Goal: Obtain resource: Download file/media

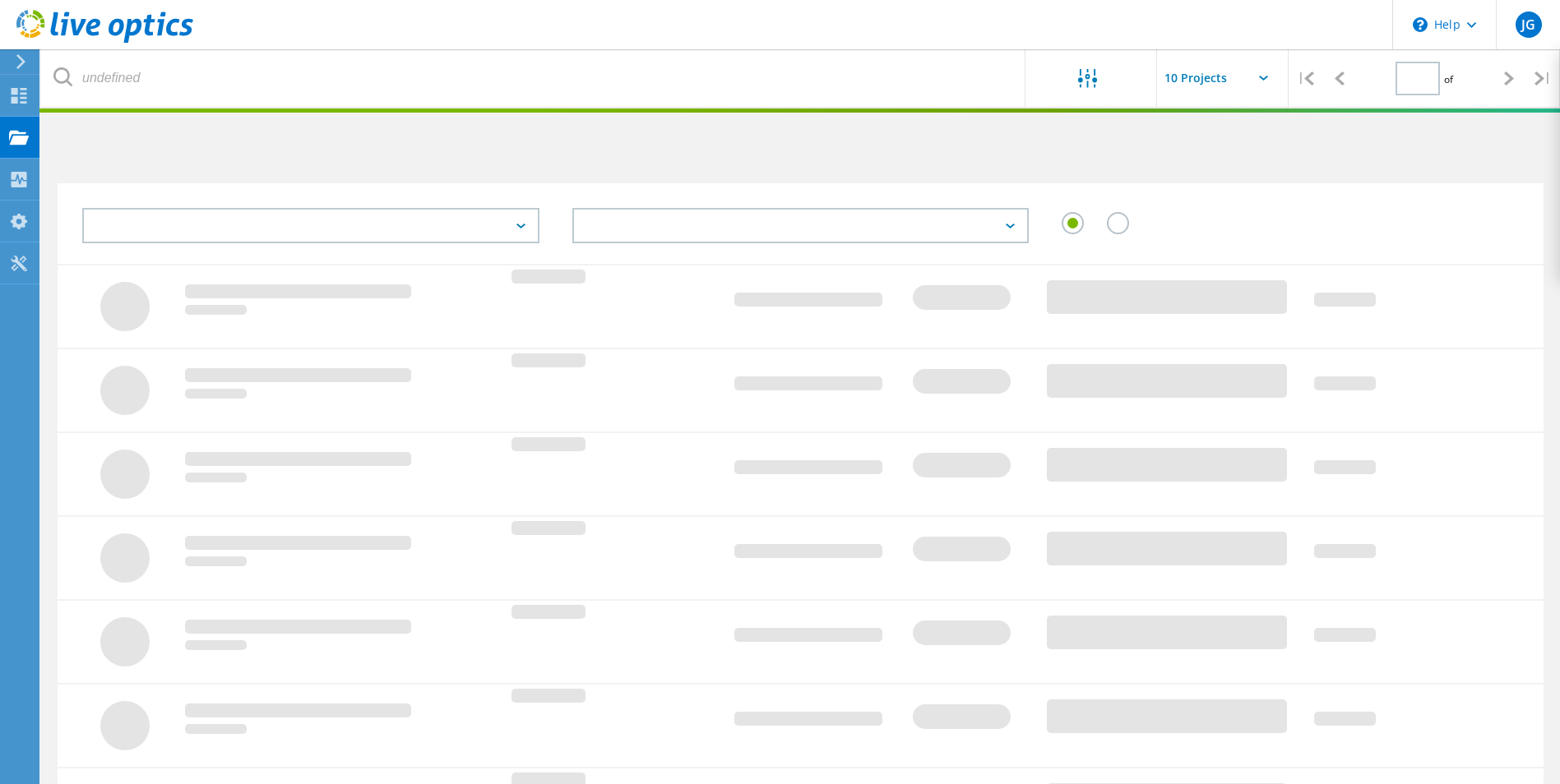
type input "1"
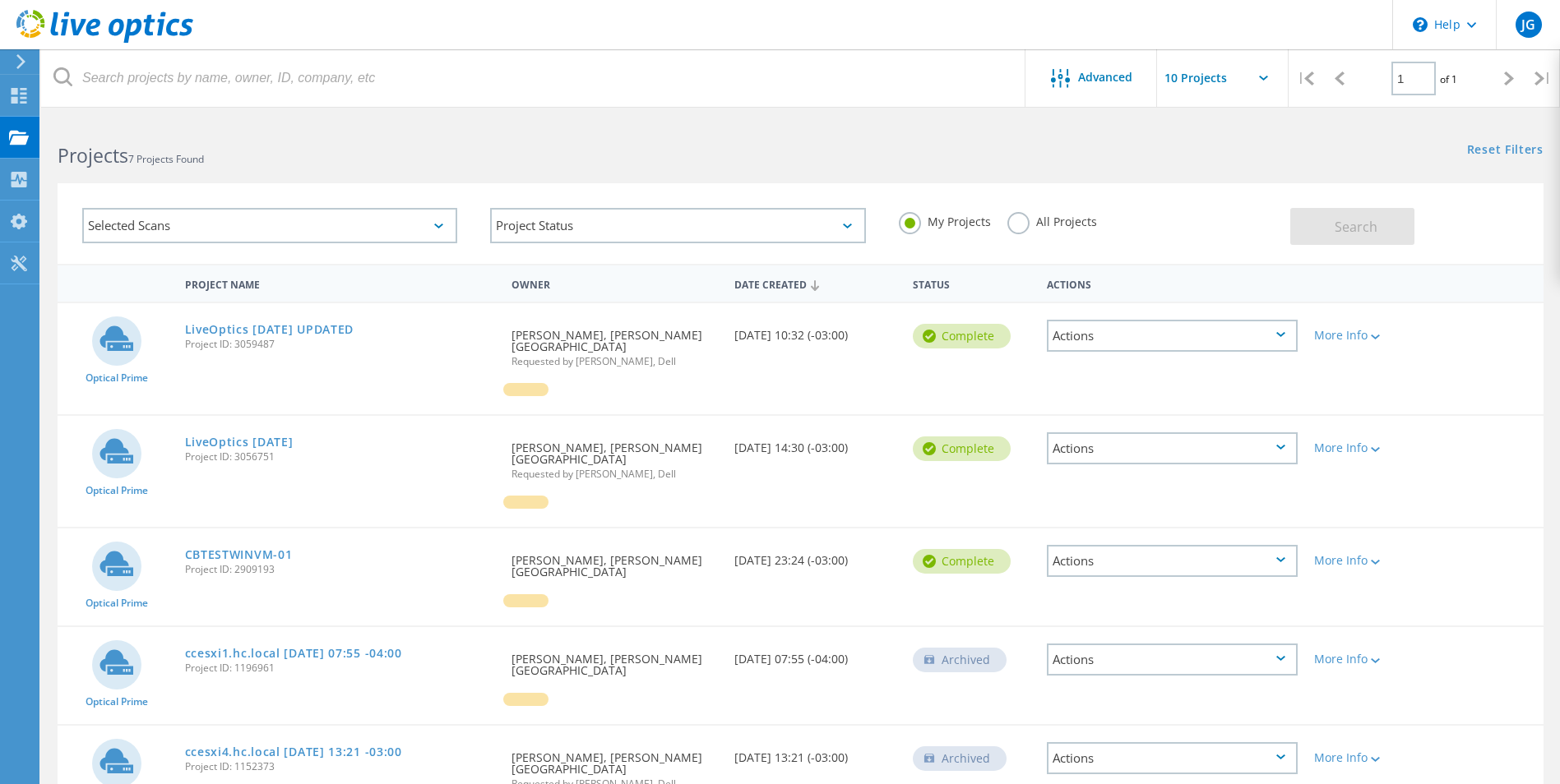
click at [310, 326] on link "LiveOptics [DATE] UPDATED" at bounding box center [269, 329] width 169 height 12
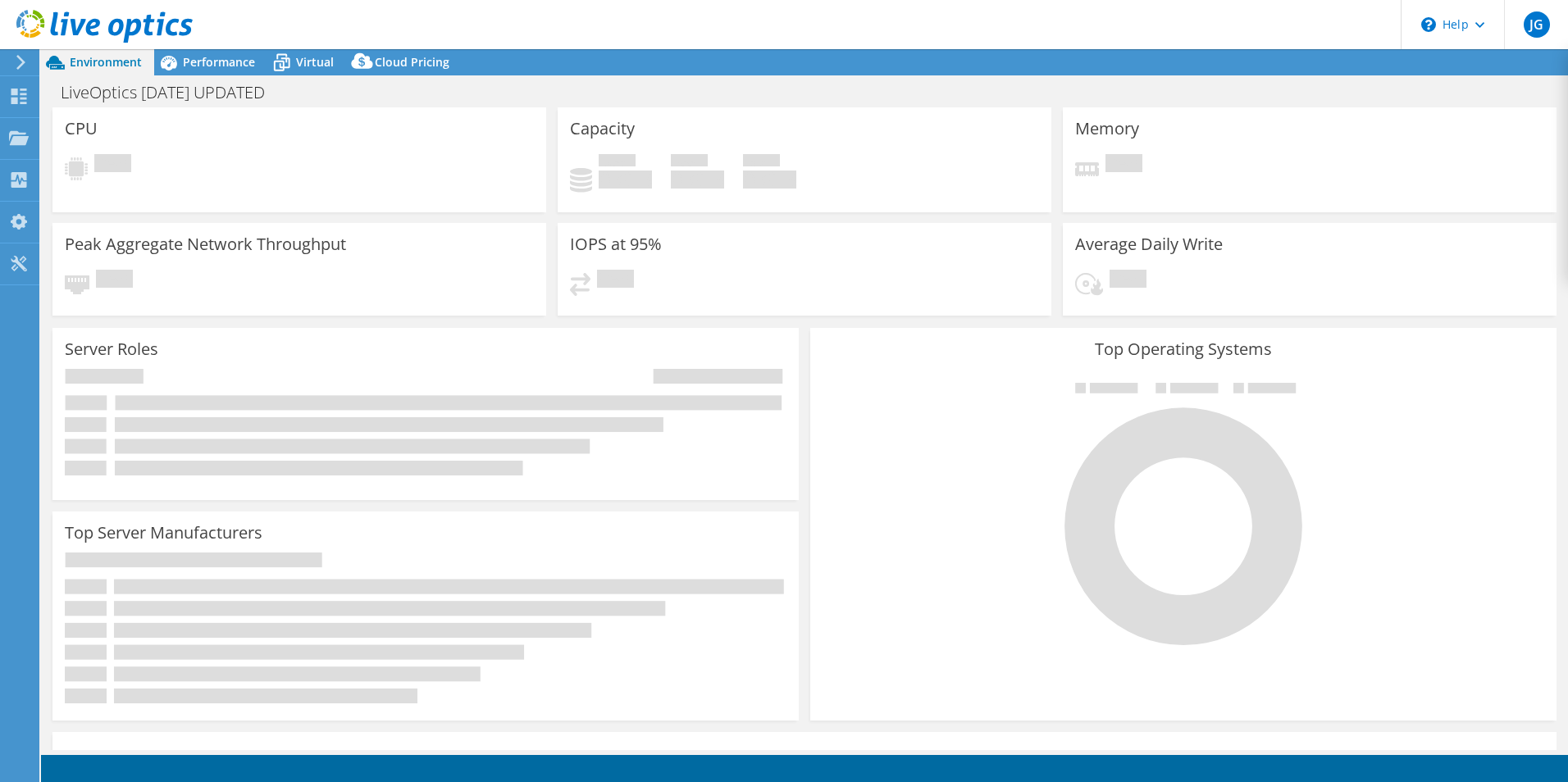
select select "USD"
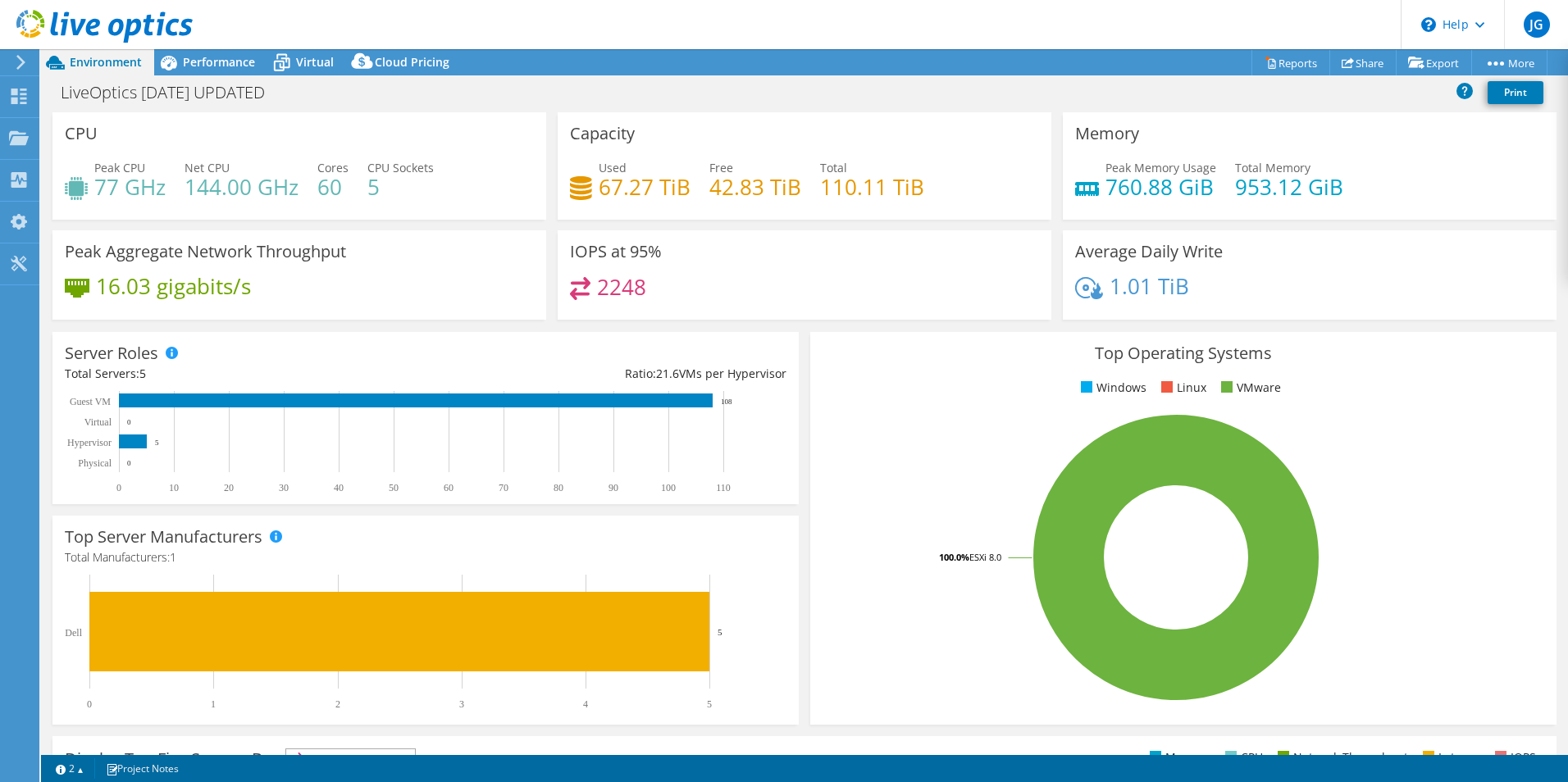
click at [412, 59] on span "Cloud Pricing" at bounding box center [412, 62] width 74 height 16
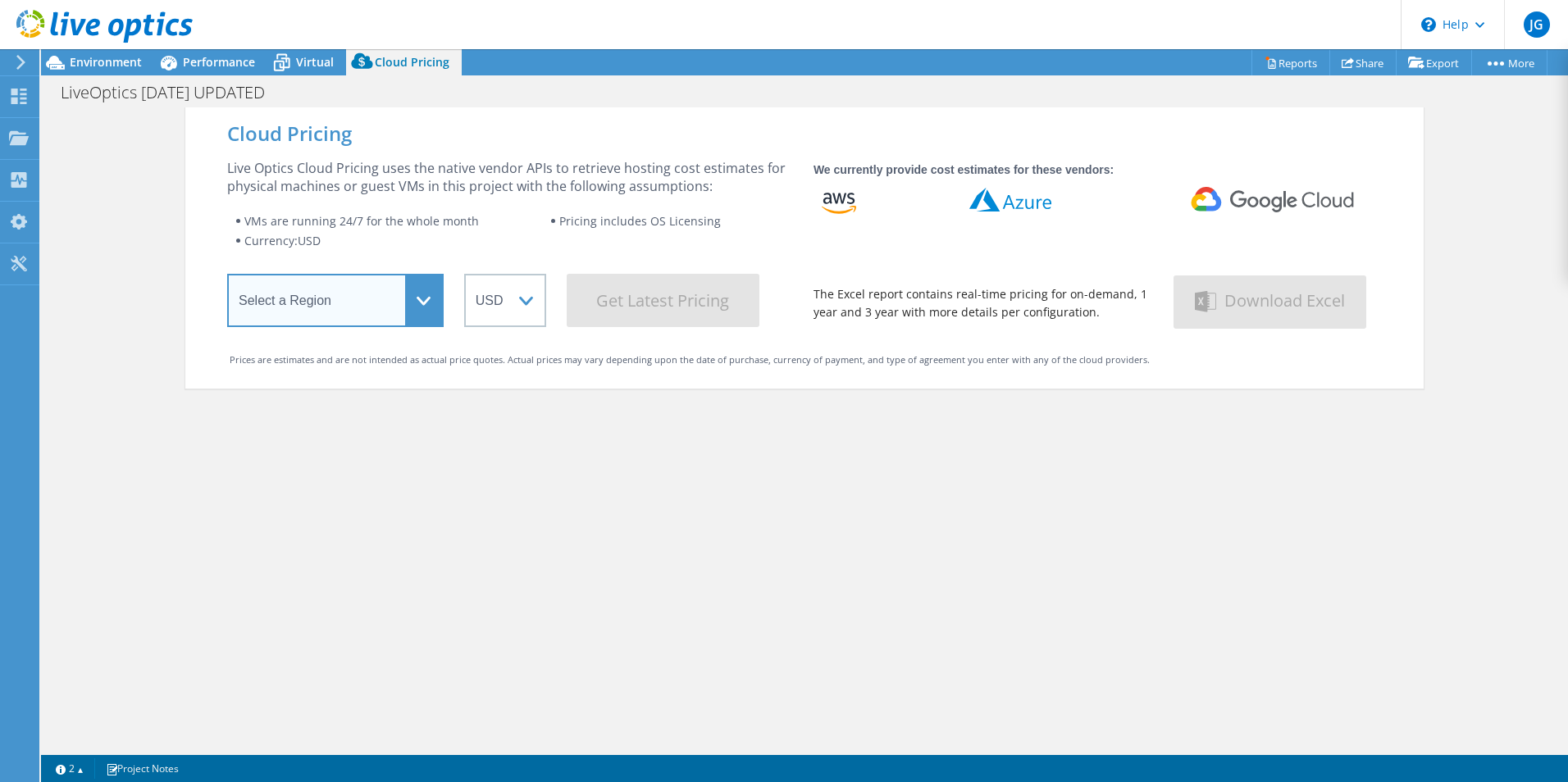
click at [419, 294] on select "Select a Region Asia Pacific (Hong Kong) Asia Pacific (Mumbai) Asia Pacific (Se…" at bounding box center [335, 301] width 216 height 53
select select "Canada"
click at [227, 278] on select "Select a Region Asia Pacific (Hong Kong) Asia Pacific (Mumbai) Asia Pacific (Se…" at bounding box center [335, 301] width 216 height 53
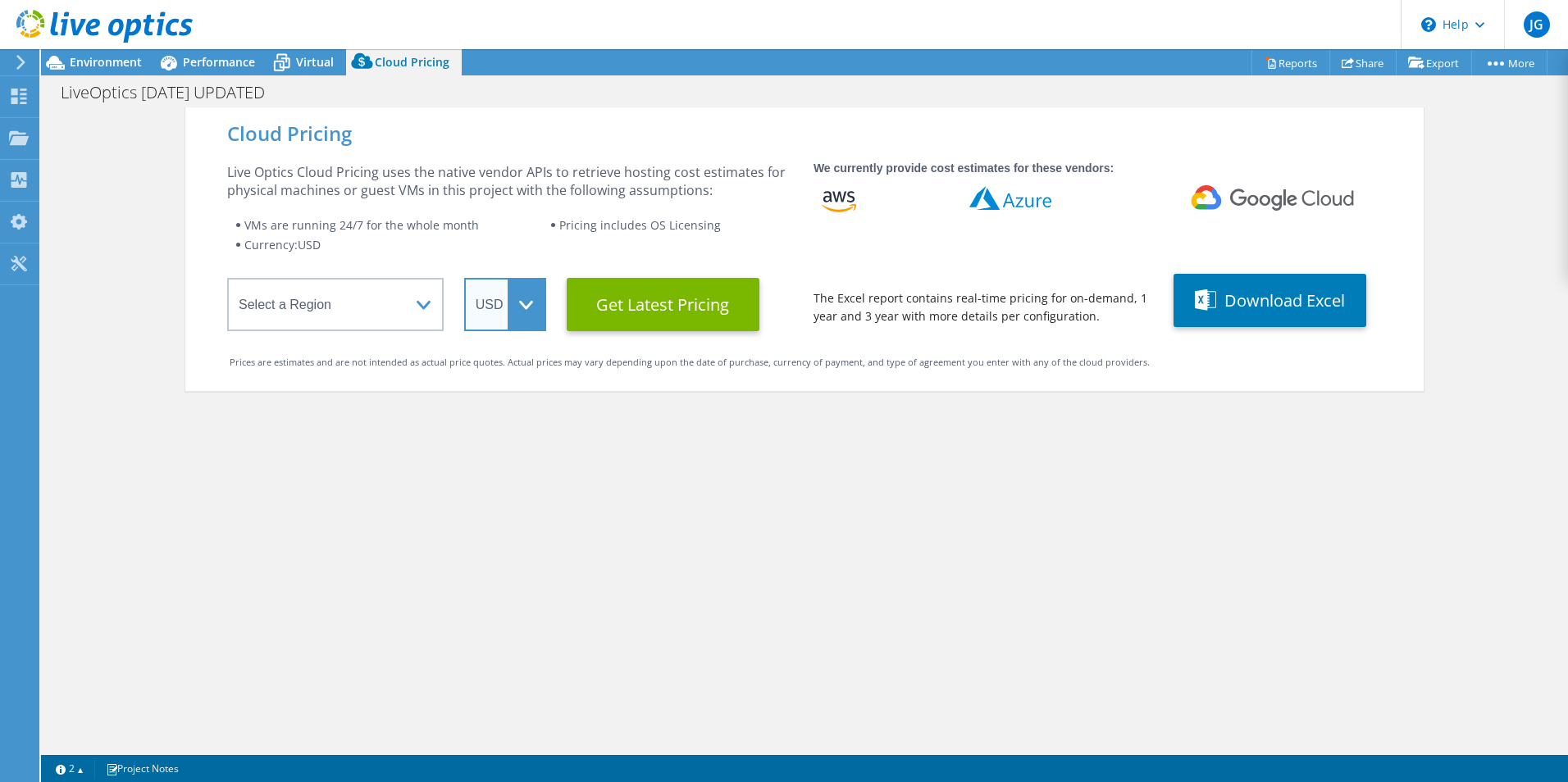
click at [521, 297] on select "ARS AUD BRL CAD CHF CLP CNY DKK EUR GBP HKD HUF INR JPY MXN MYR NOK NZD PEN SEK…" at bounding box center [505, 304] width 82 height 53
click at [464, 278] on select "ARS AUD BRL CAD CHF CLP CNY DKK EUR GBP HKD HUF INR JPY MXN MYR NOK NZD PEN SEK…" at bounding box center [505, 304] width 82 height 53
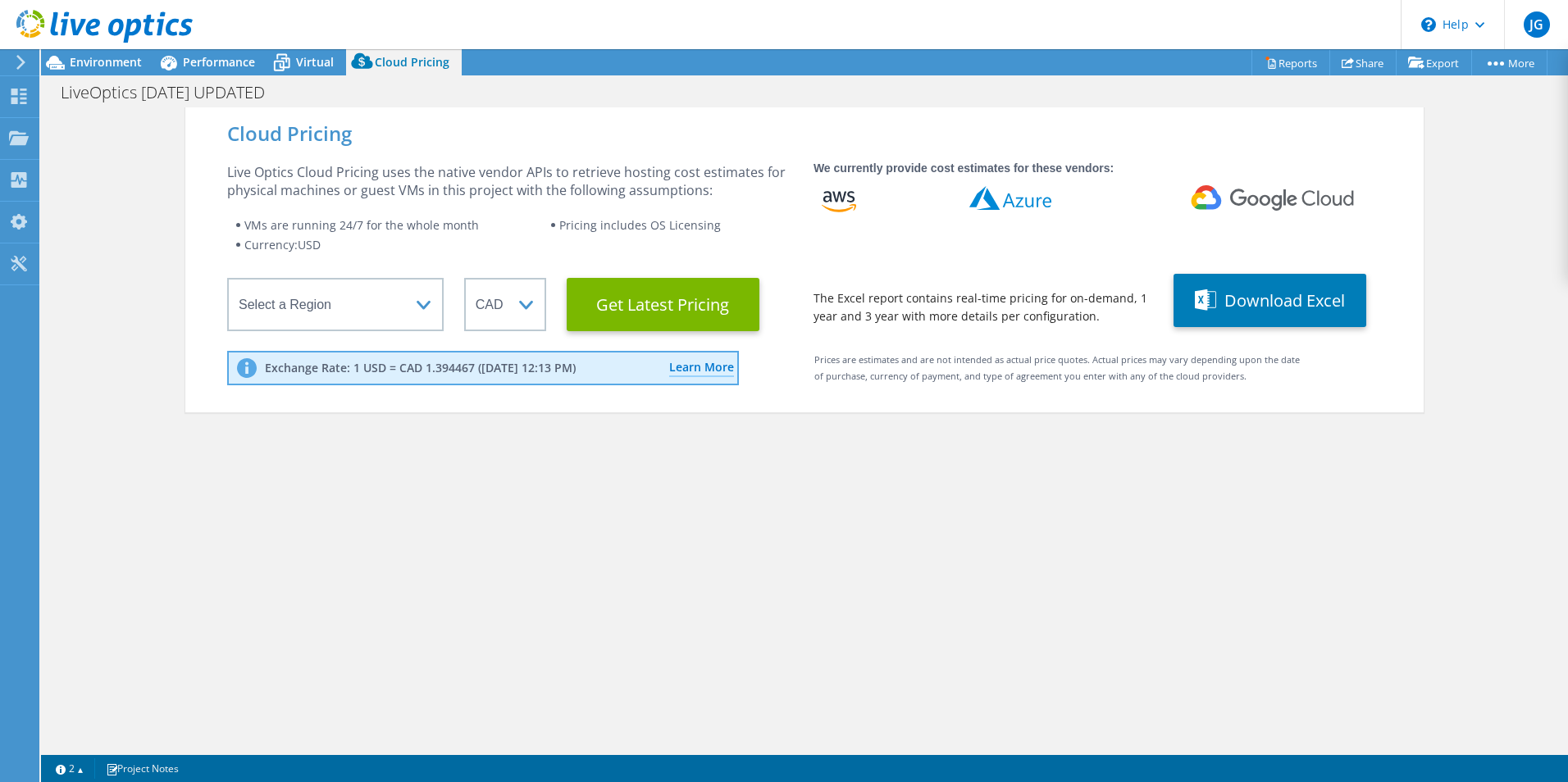
click at [678, 309] on Latest "Get Latest Pricing" at bounding box center [662, 304] width 192 height 53
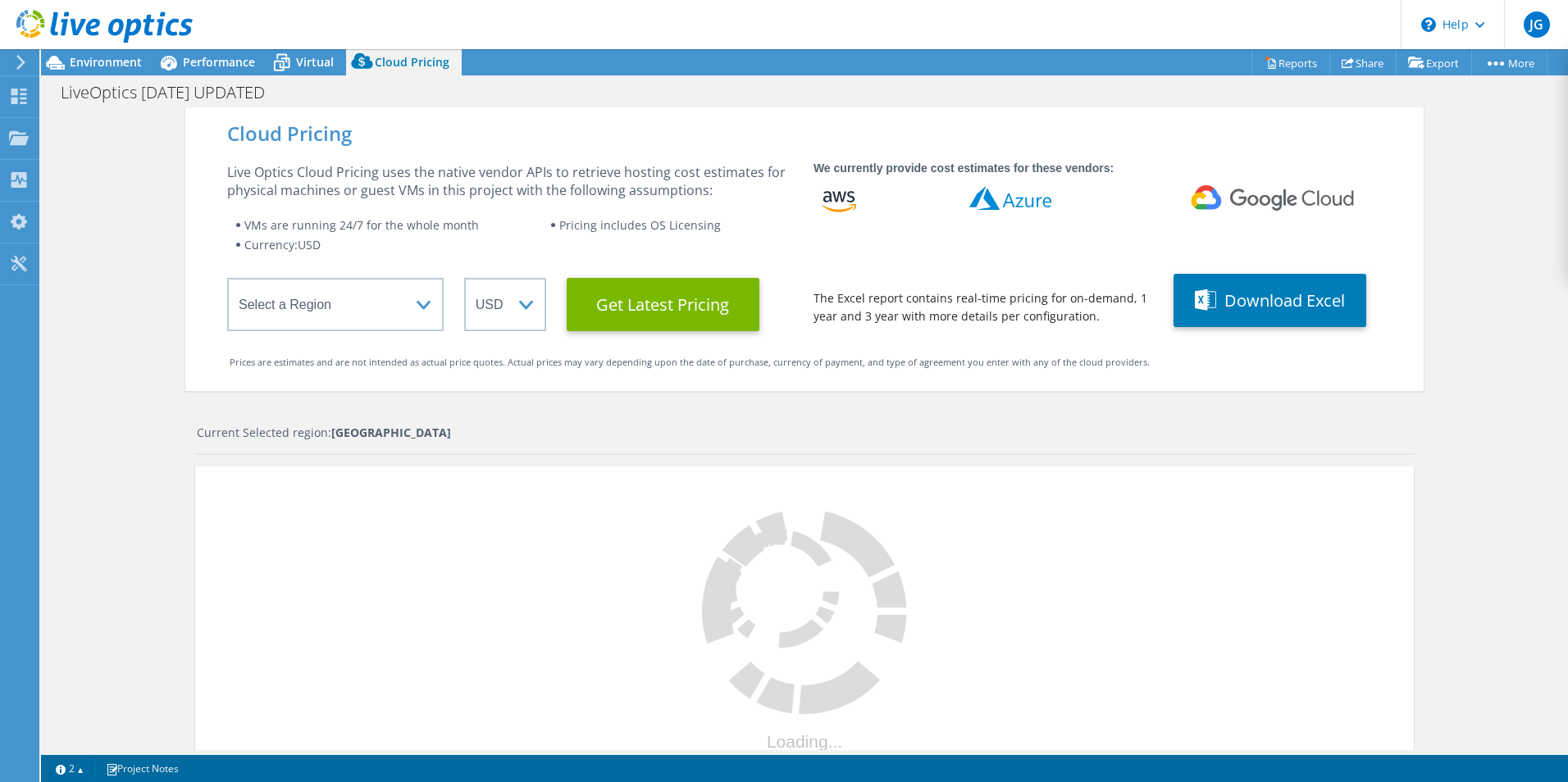
select select "CAD"
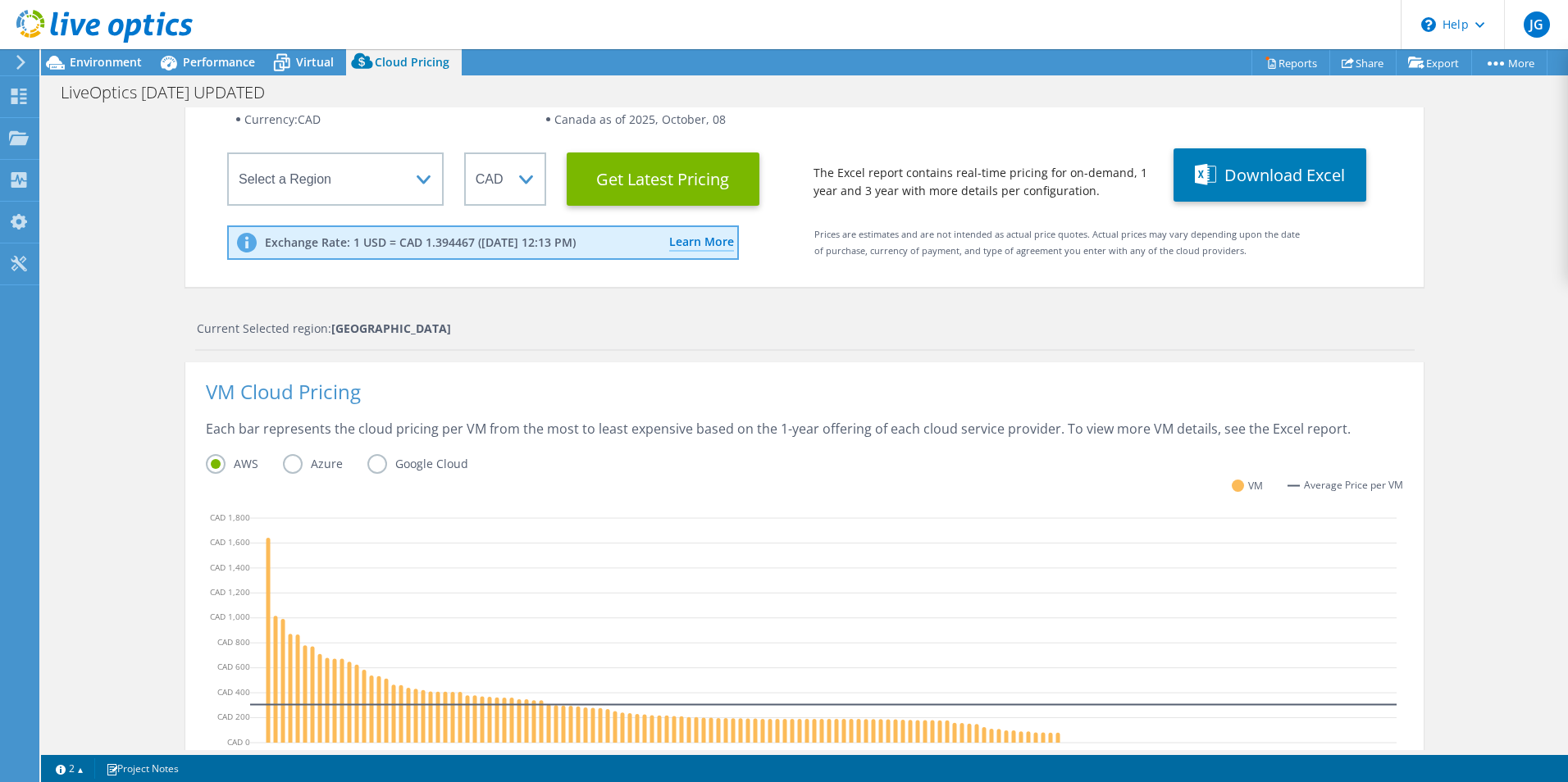
scroll to position [134, 0]
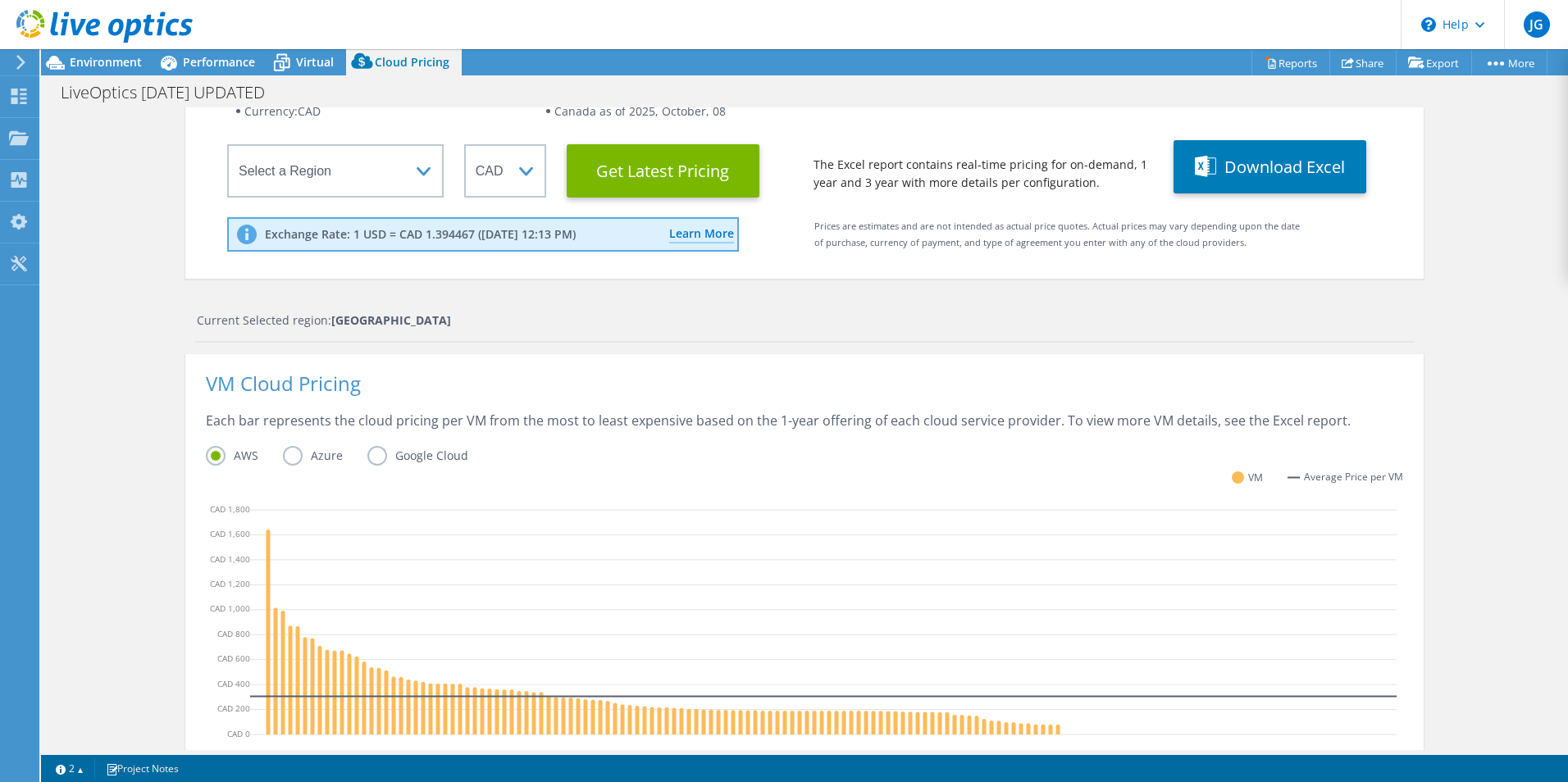
click at [286, 462] on label "Azure" at bounding box center [325, 456] width 84 height 20
click at [0, 0] on input "Azure" at bounding box center [0, 0] width 0 height 0
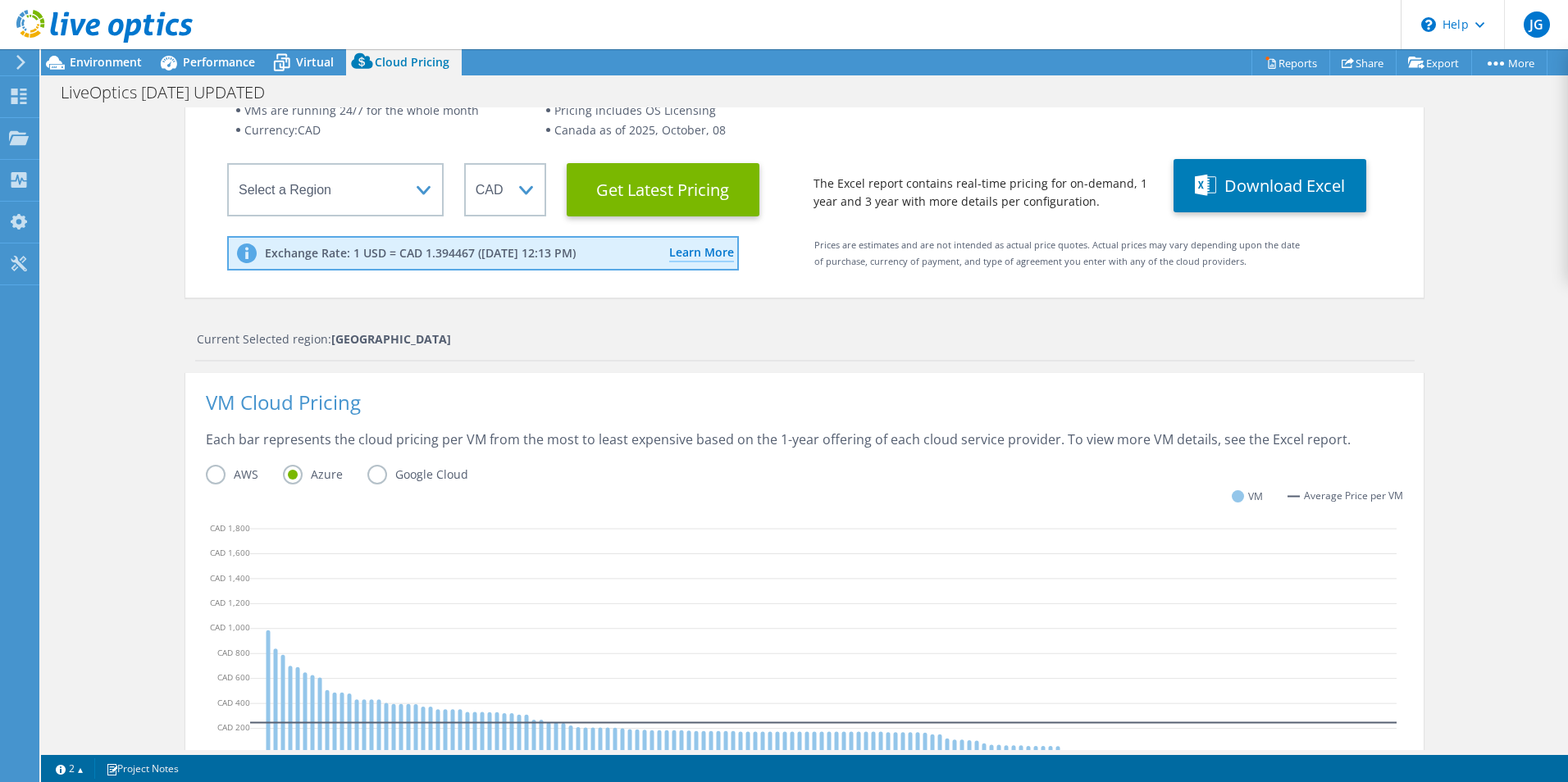
scroll to position [114, 0]
click at [1260, 189] on button "Download Excel" at bounding box center [1269, 186] width 192 height 53
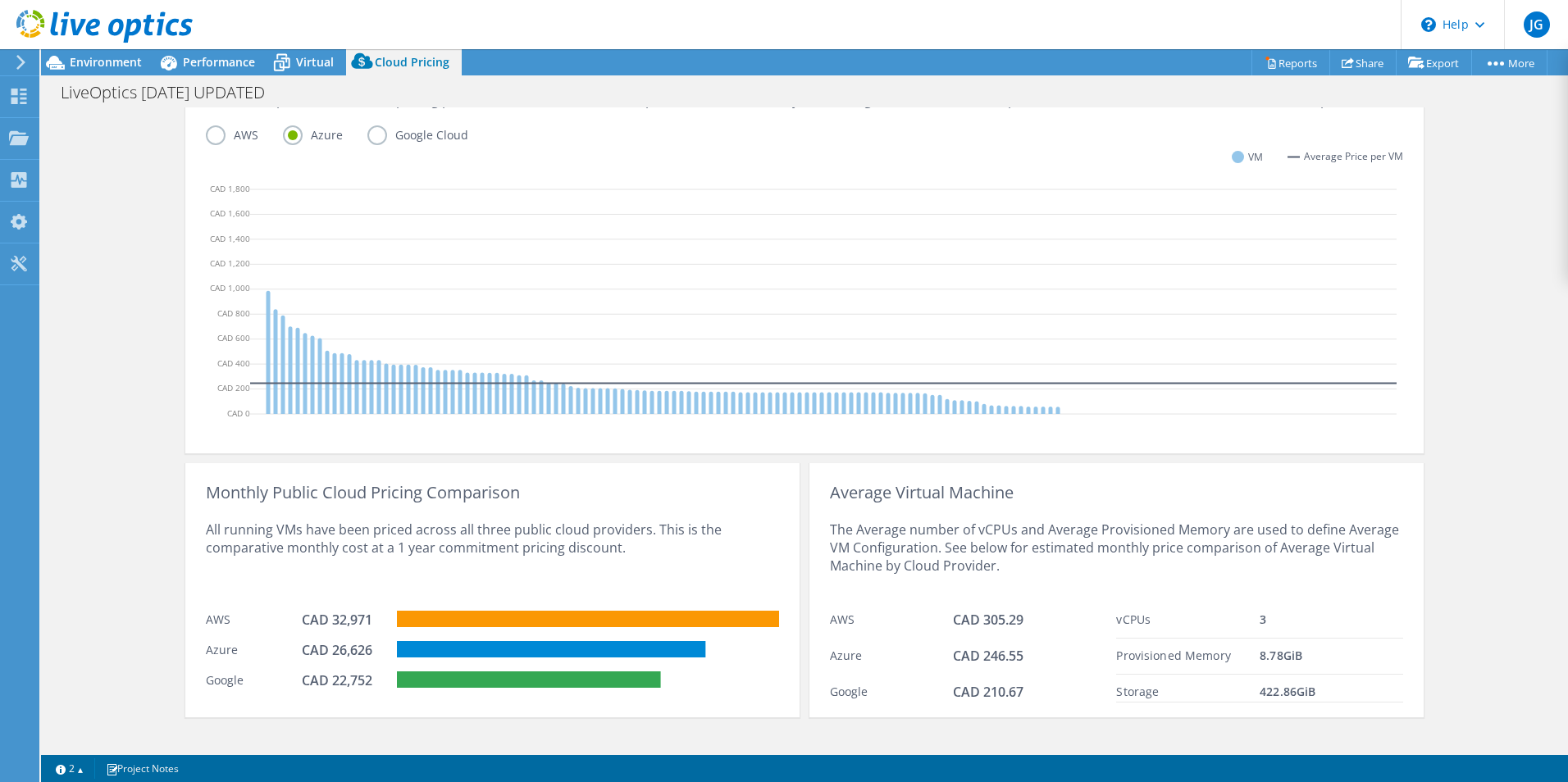
scroll to position [473, 0]
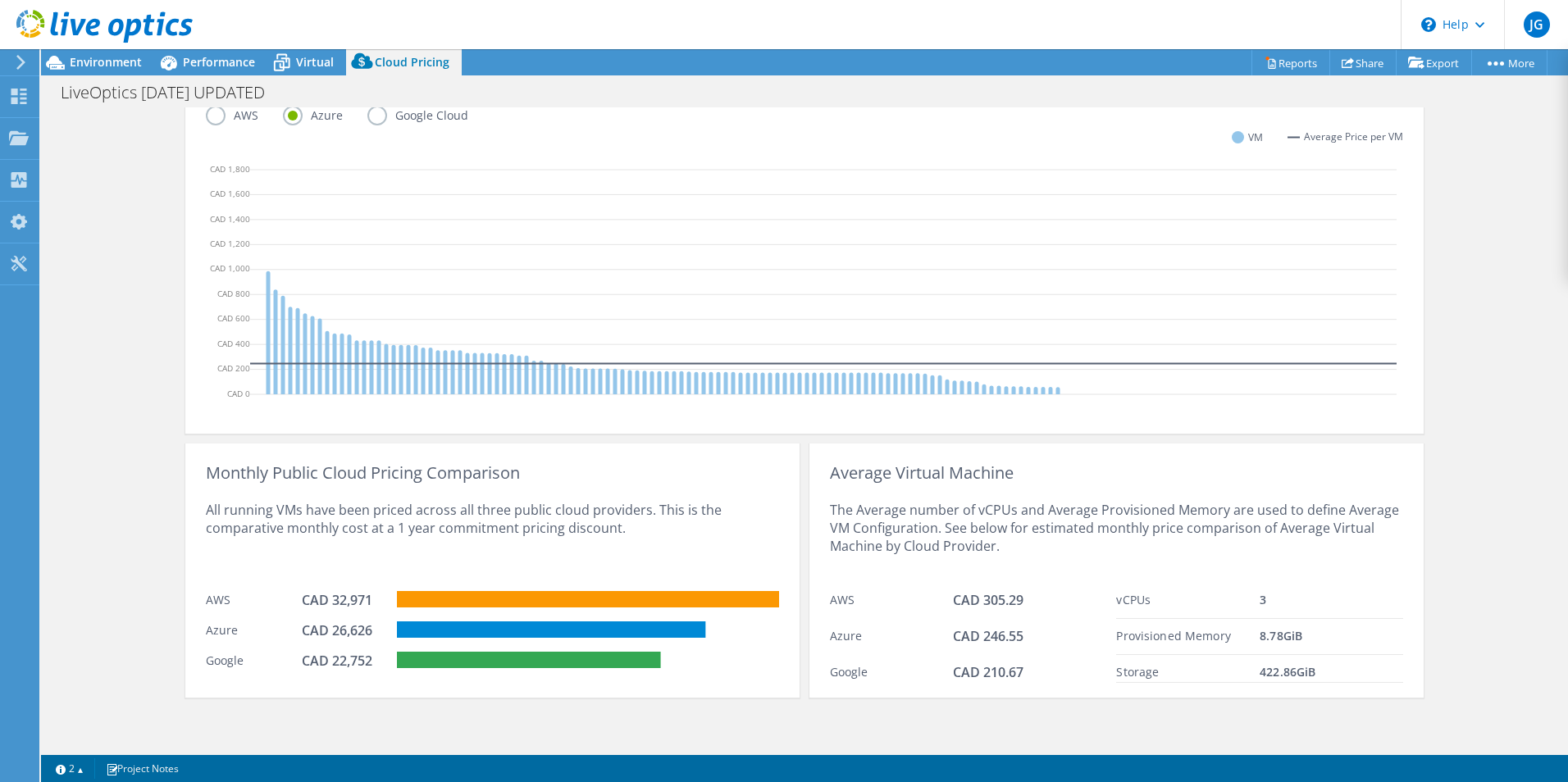
click at [74, 529] on div "Cloud Pricing Live Optics Cloud Pricing uses the native vendor APIs to retrieve…" at bounding box center [804, 192] width 1527 height 1116
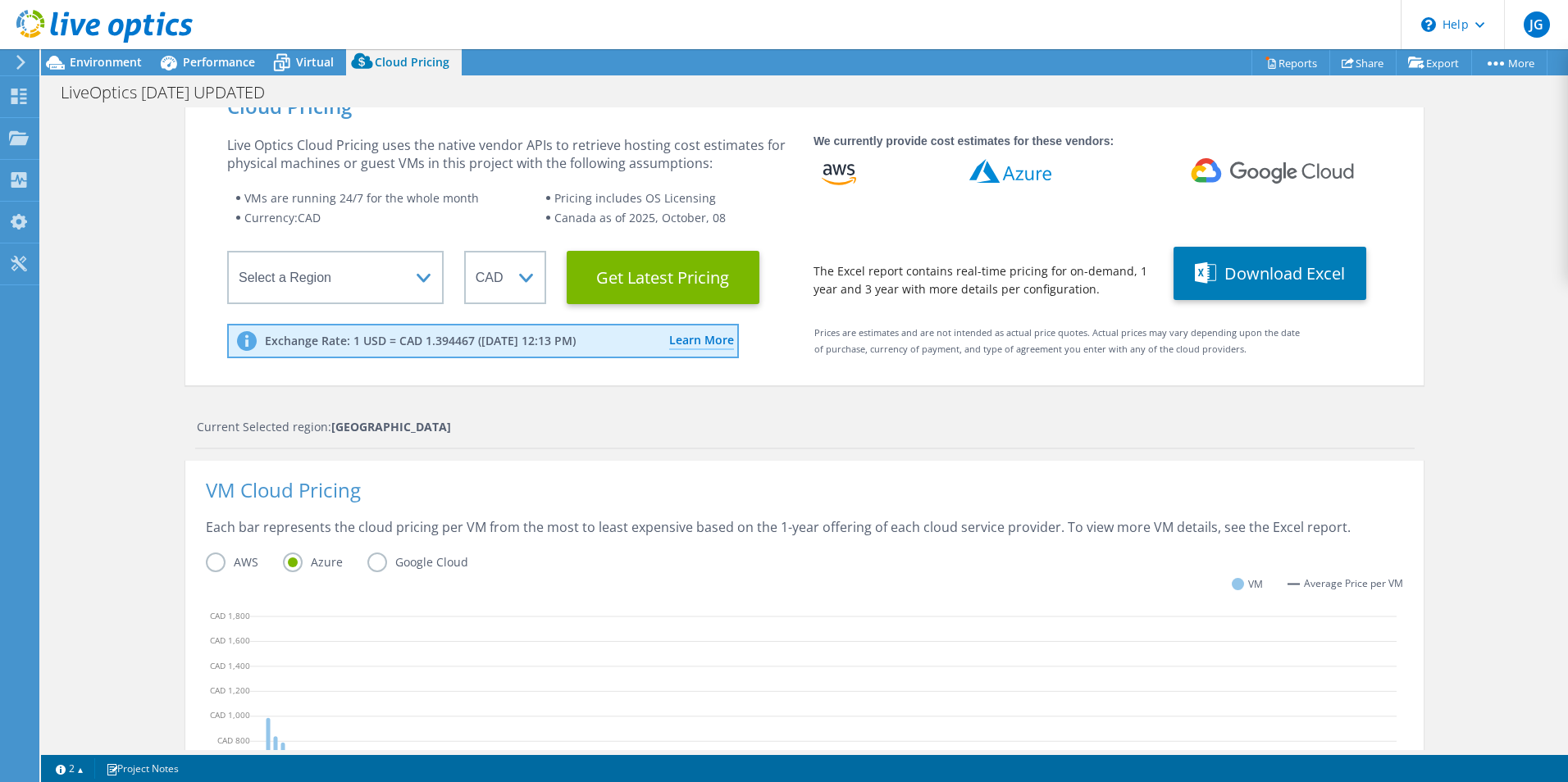
scroll to position [28, 0]
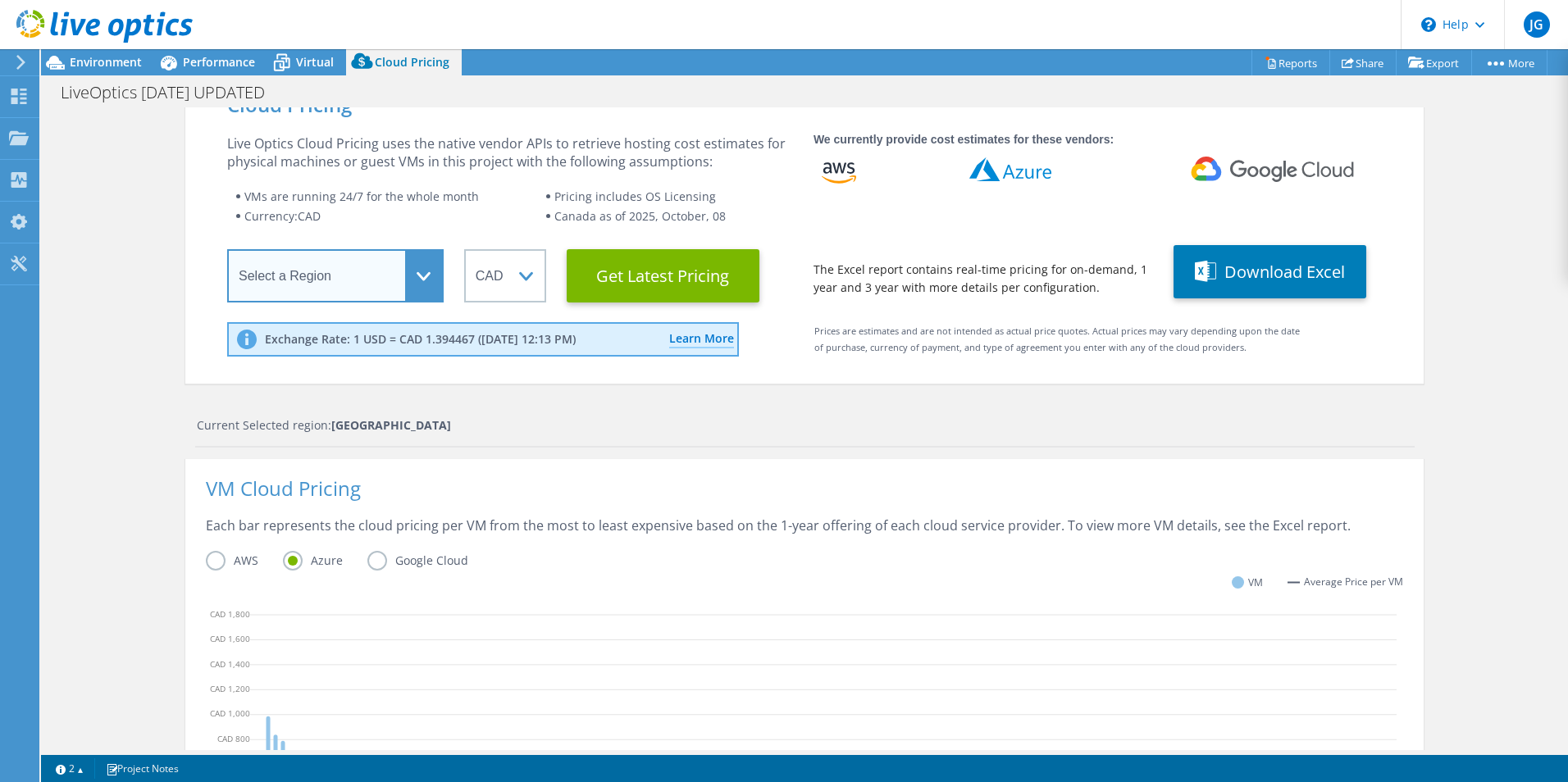
click at [393, 270] on select "Select a Region Asia Pacific (Hong Kong) Asia Pacific (Mumbai) Asia Pacific (Se…" at bounding box center [335, 276] width 216 height 53
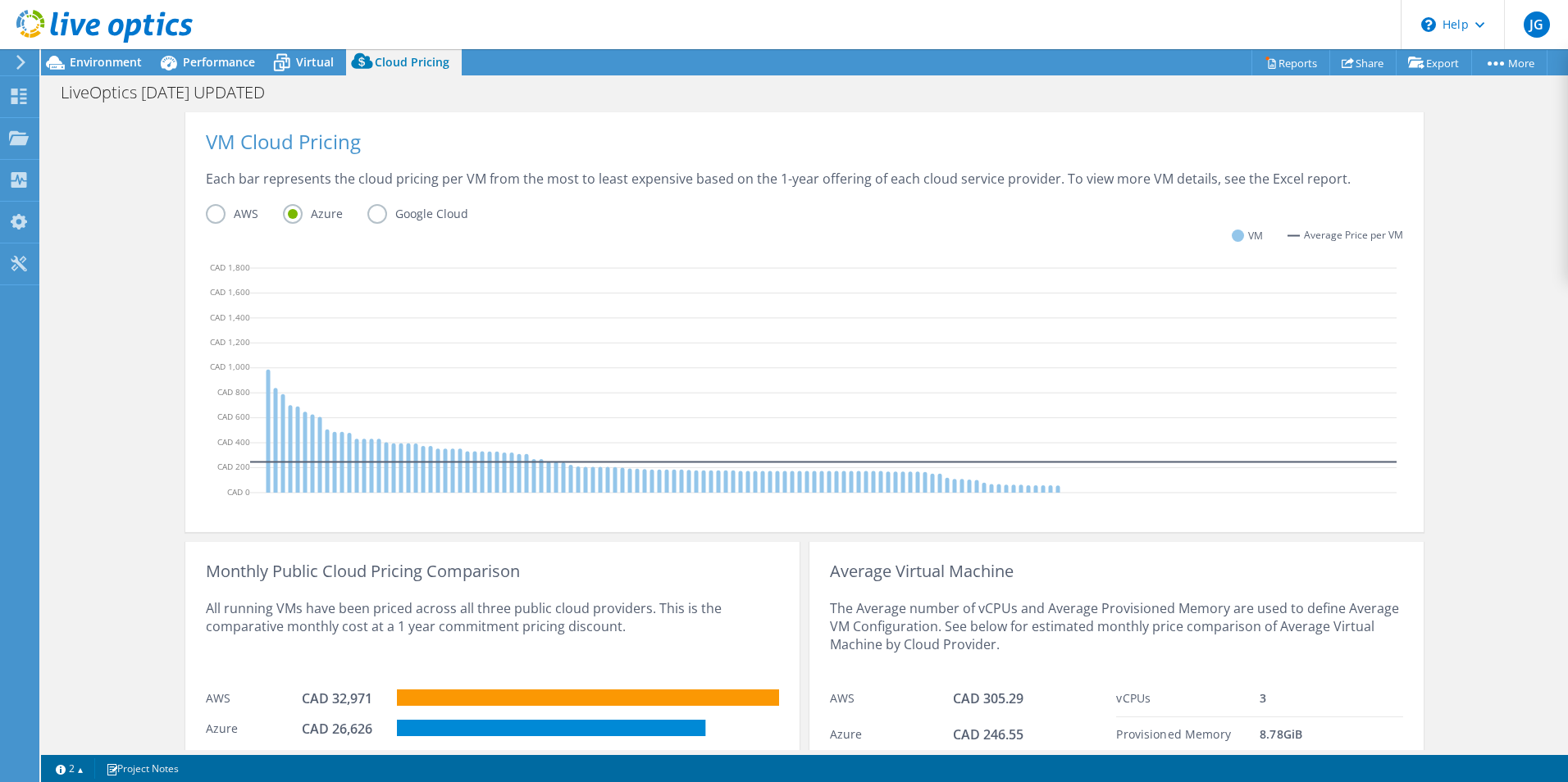
scroll to position [473, 0]
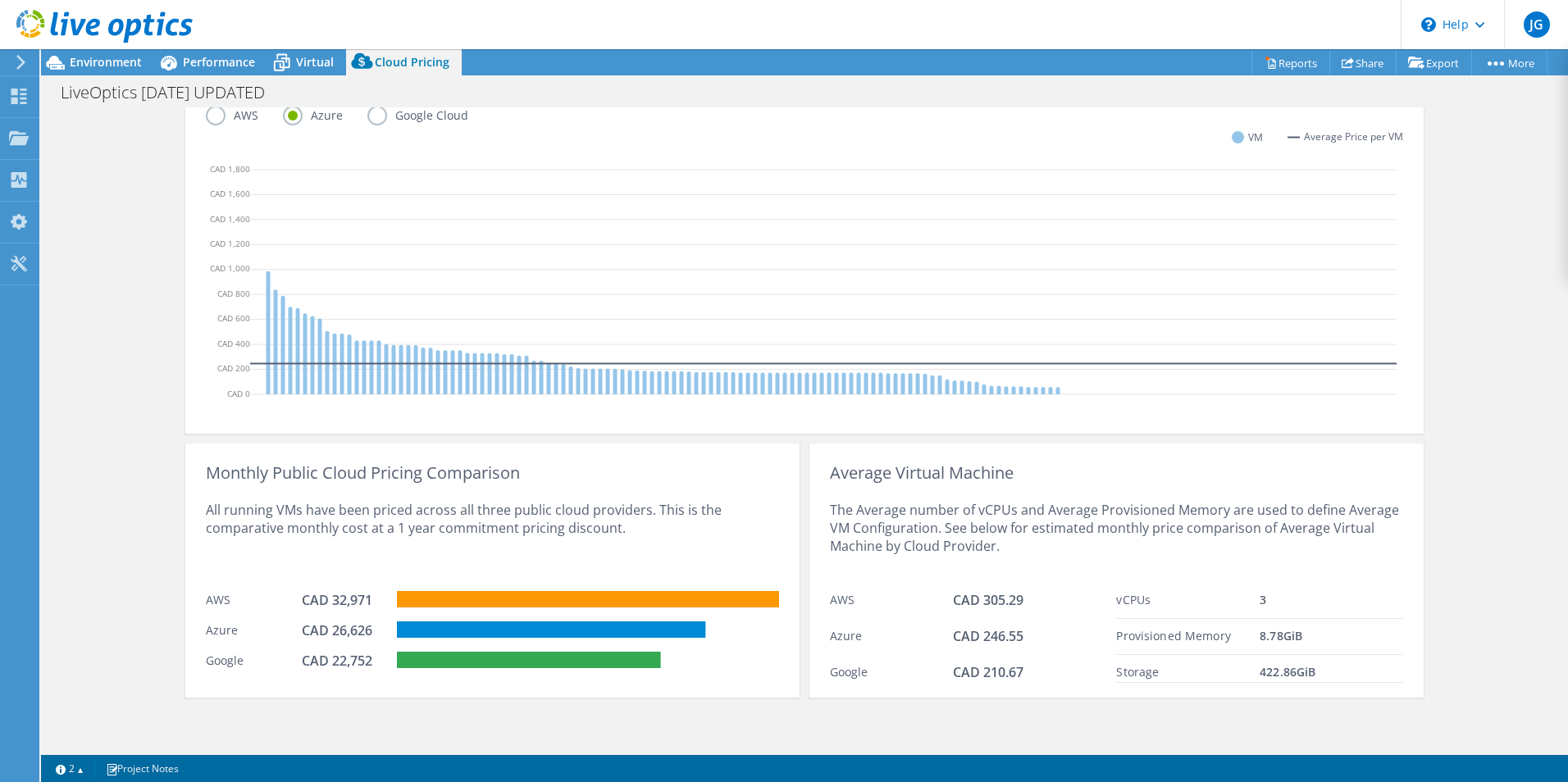
click at [78, 767] on link "2" at bounding box center [69, 768] width 51 height 20
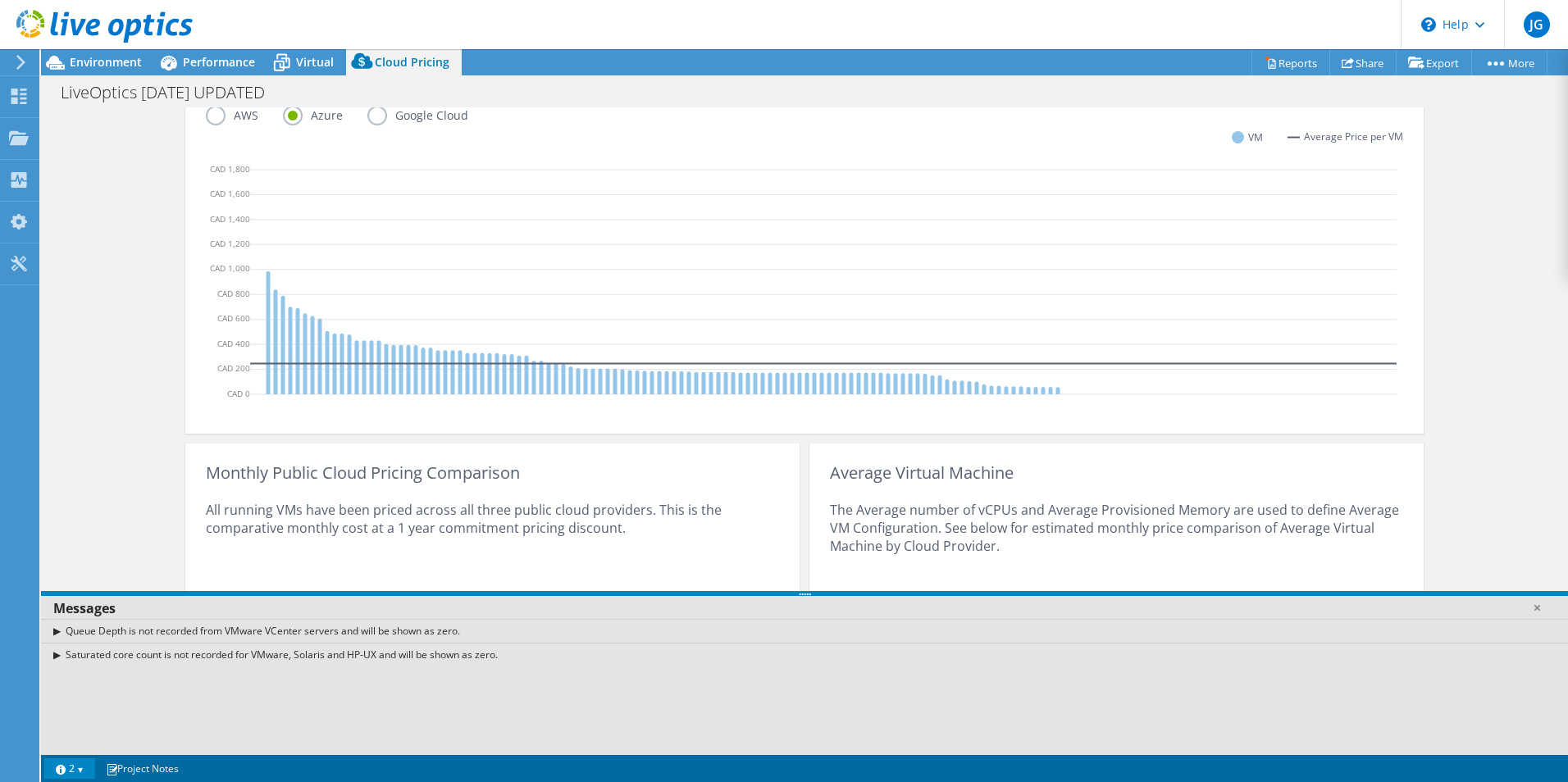
click at [82, 767] on link "2" at bounding box center [69, 768] width 51 height 20
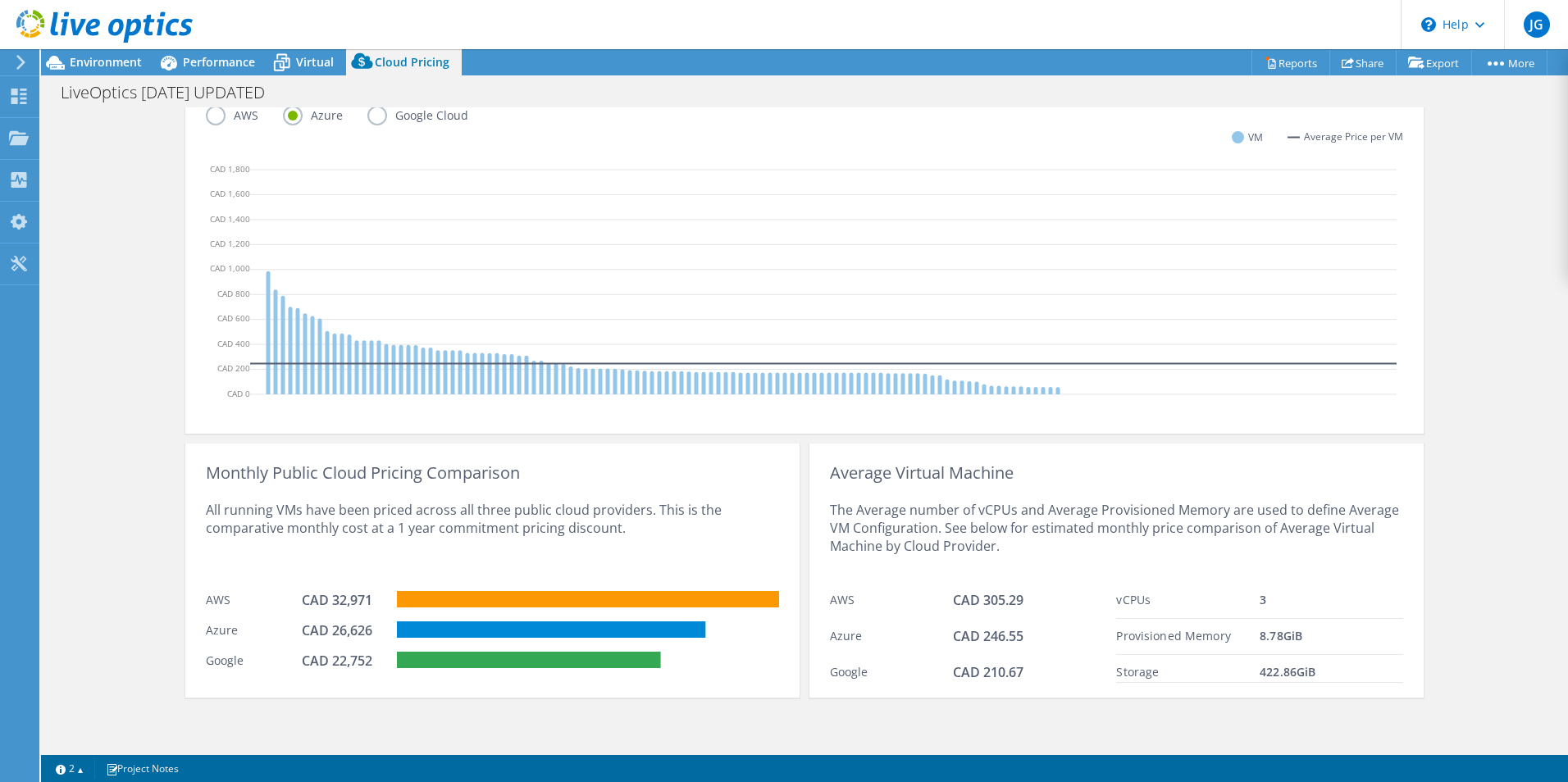
click at [73, 541] on div "Cloud Pricing Live Optics Cloud Pricing uses the native vendor APIs to retrieve…" at bounding box center [804, 192] width 1527 height 1116
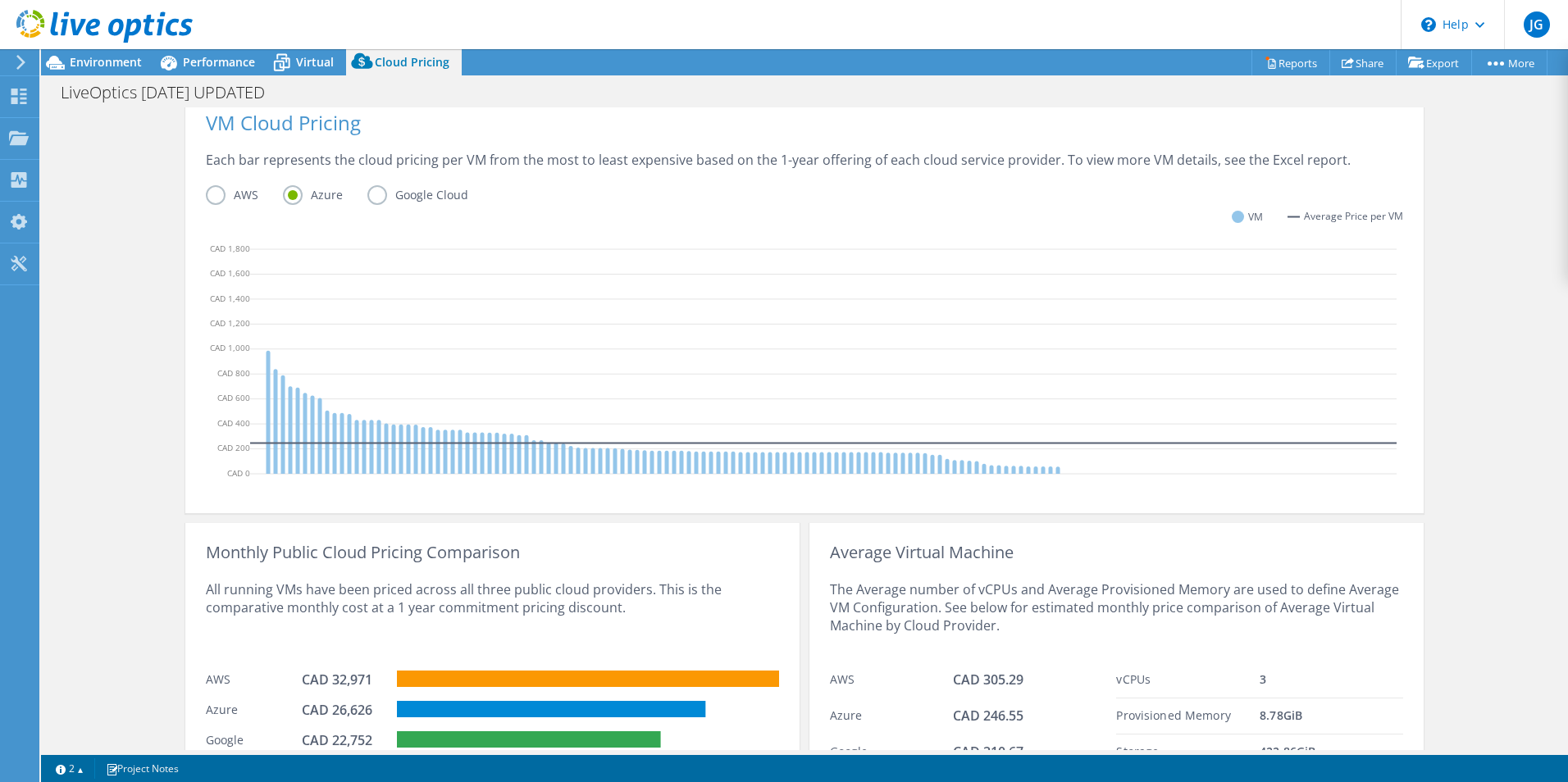
scroll to position [396, 0]
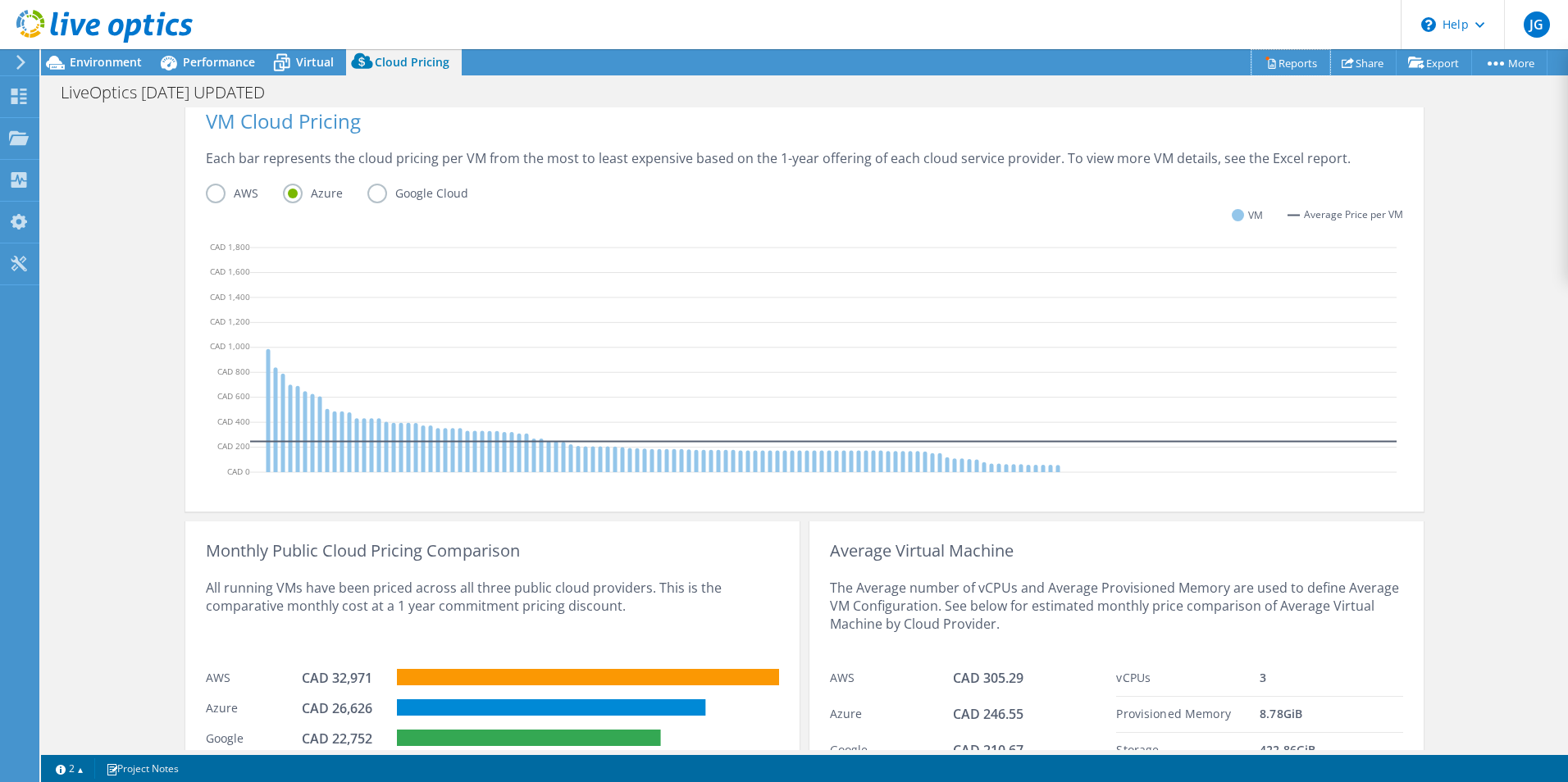
click at [1283, 54] on link "Reports" at bounding box center [1290, 62] width 79 height 26
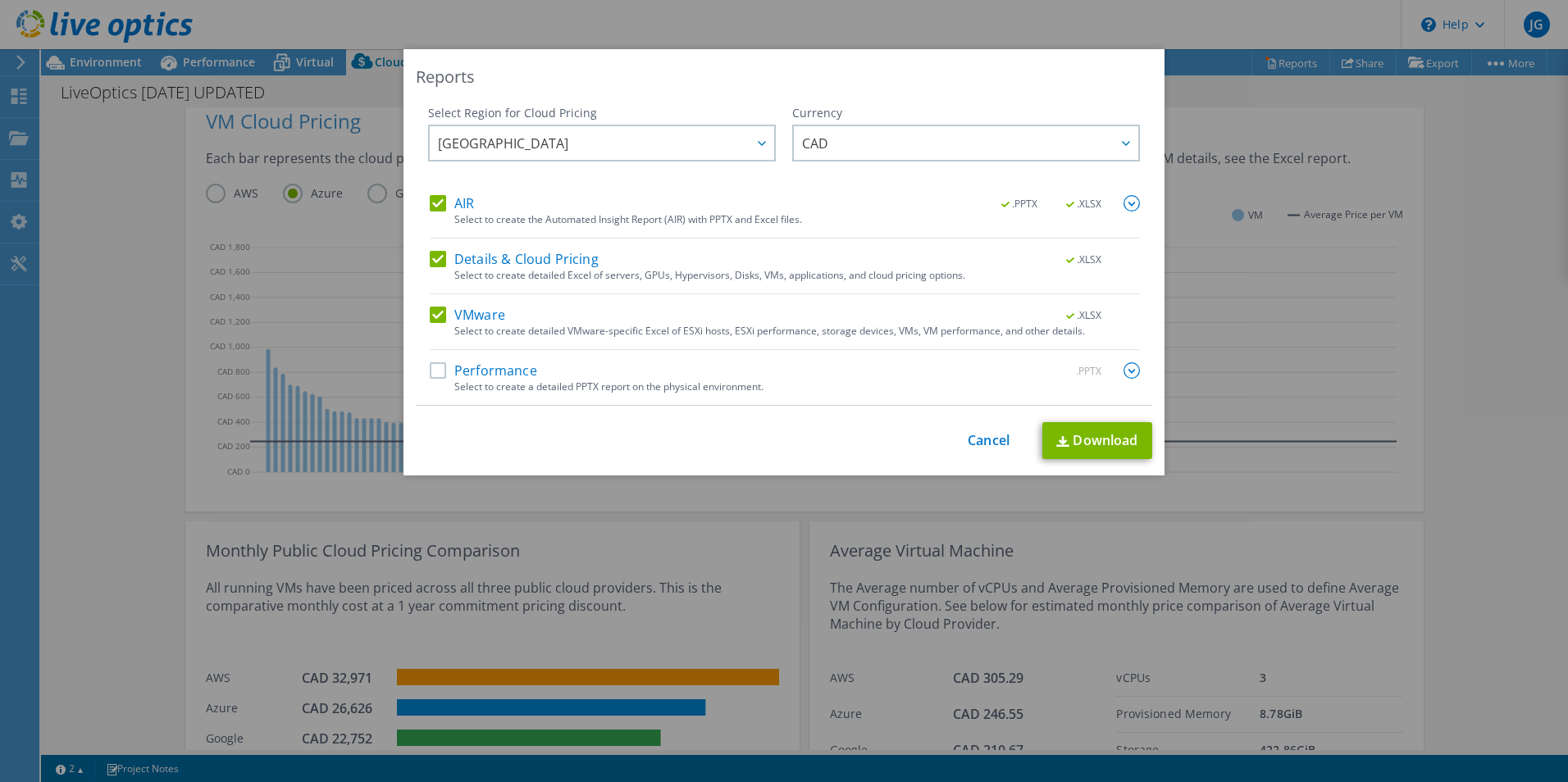
click at [430, 311] on label "VMware" at bounding box center [467, 315] width 75 height 16
click at [0, 0] on input "VMware" at bounding box center [0, 0] width 0 height 0
click at [435, 373] on label "Performance" at bounding box center [483, 371] width 107 height 16
click at [0, 0] on input "Performance" at bounding box center [0, 0] width 0 height 0
click at [1096, 442] on link "Download" at bounding box center [1097, 441] width 110 height 37
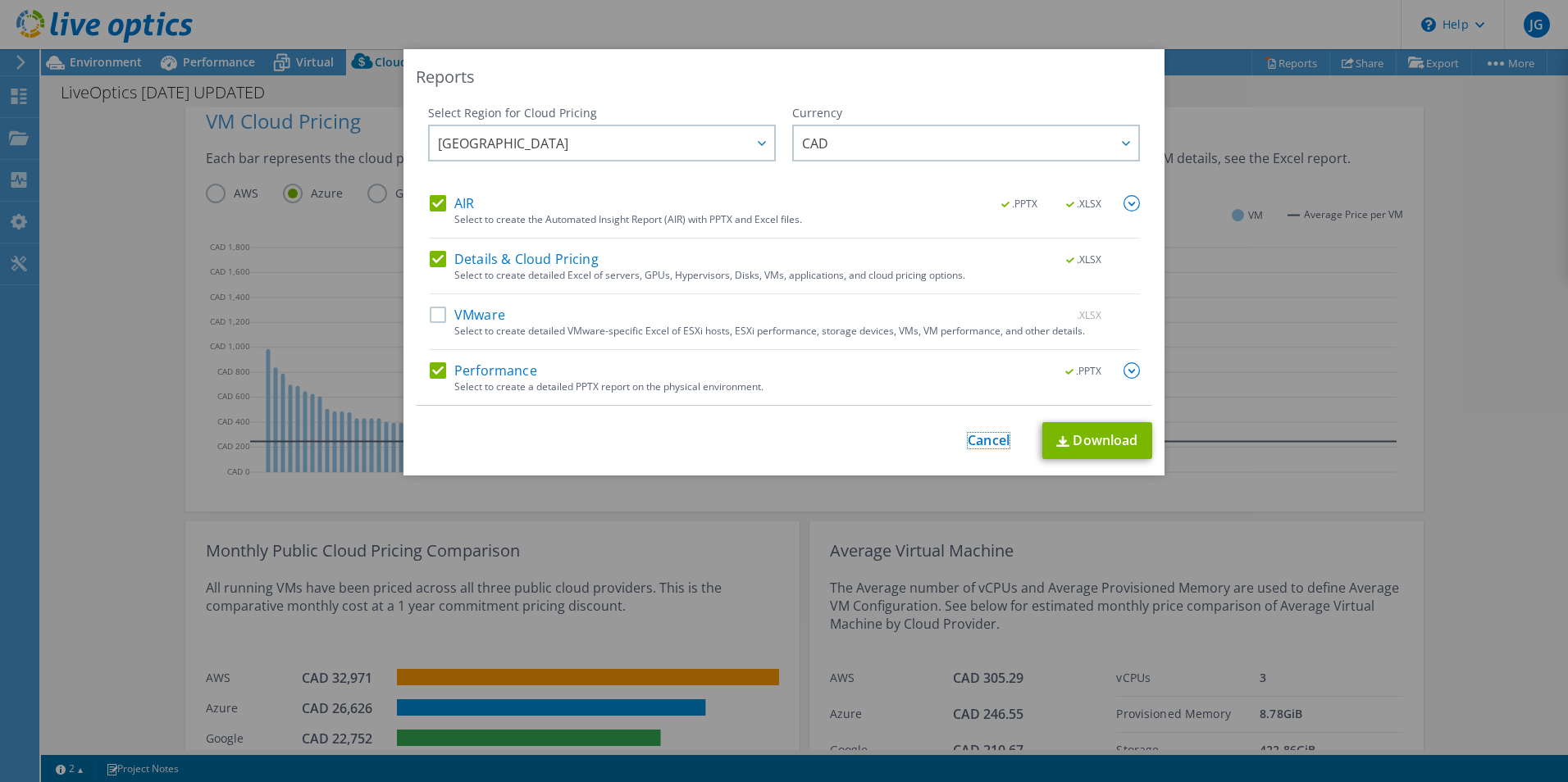
click at [985, 439] on link "Cancel" at bounding box center [988, 441] width 42 height 16
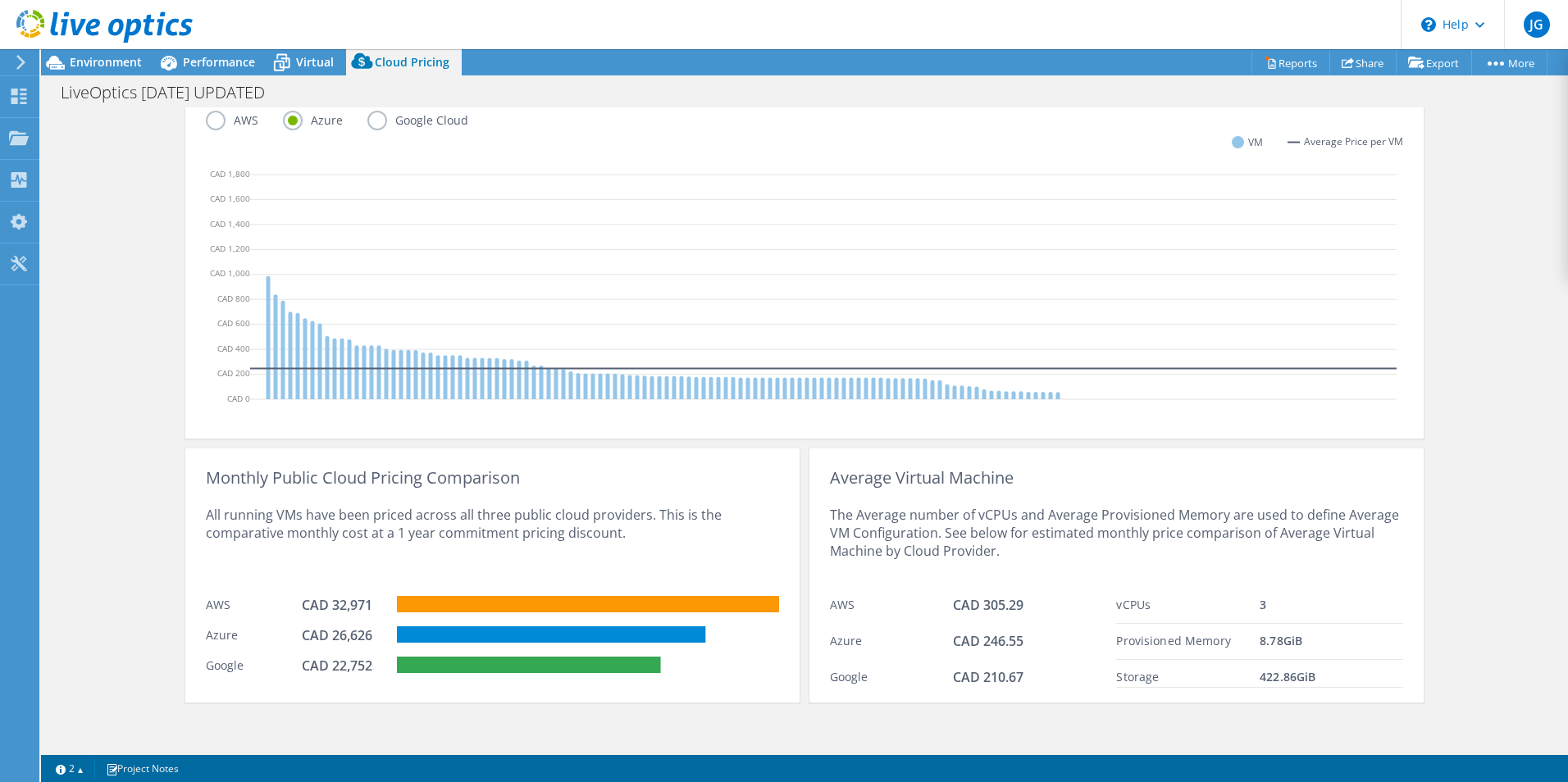
scroll to position [473, 0]
